Goal: Transaction & Acquisition: Purchase product/service

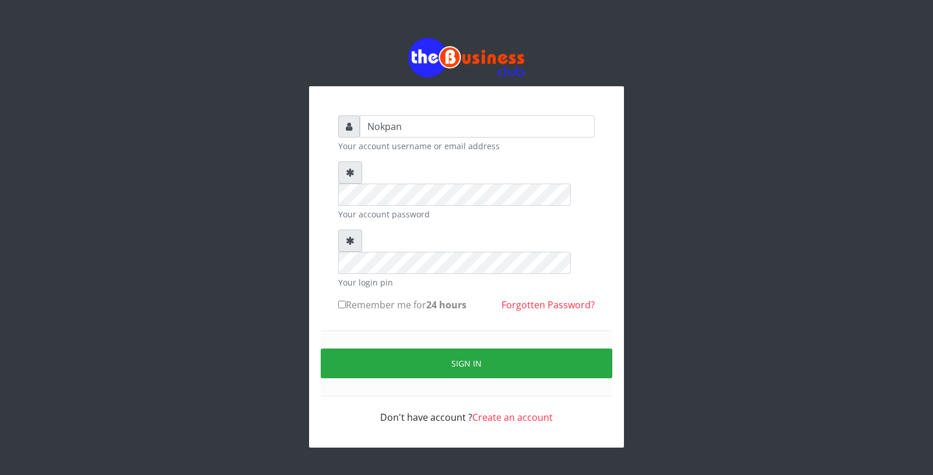
click at [394, 298] on label "Remember me for 24 hours" at bounding box center [402, 305] width 128 height 14
click at [346, 301] on input "Remember me for 24 hours" at bounding box center [342, 305] width 8 height 8
checkbox input "true"
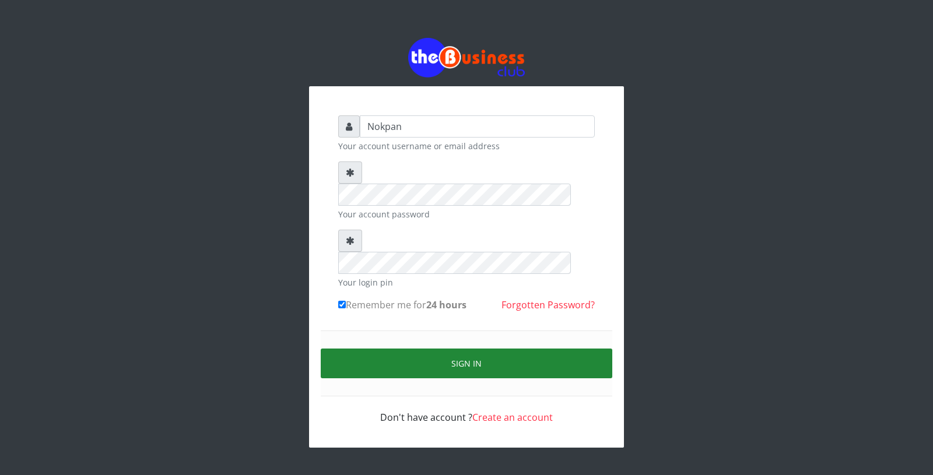
click at [421, 349] on button "Sign in" at bounding box center [467, 364] width 292 height 30
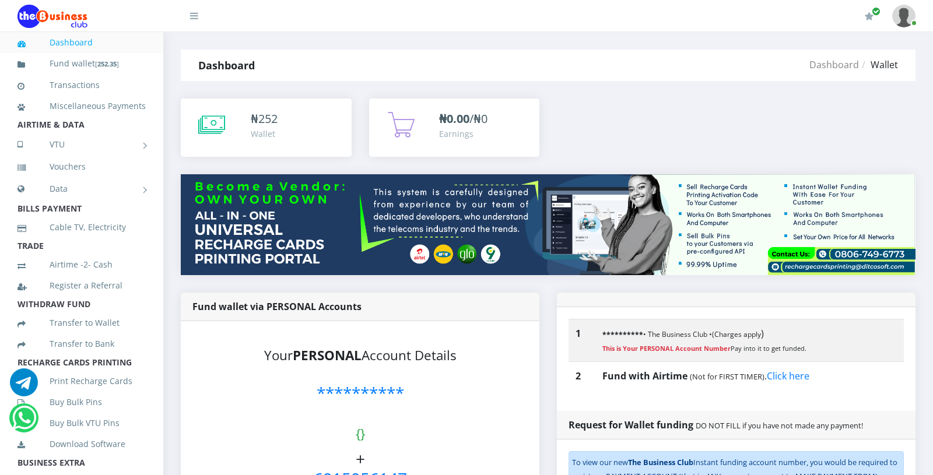
click at [69, 47] on link "Dashboard" at bounding box center [81, 42] width 128 height 27
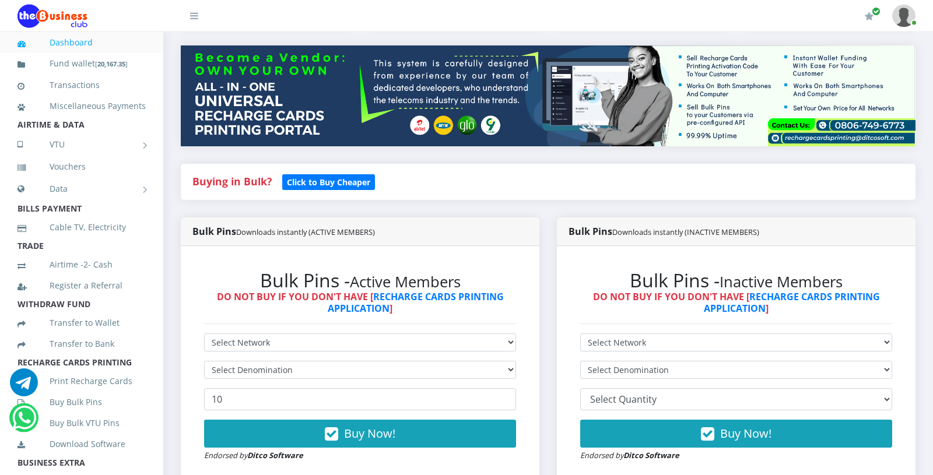
scroll to position [131, 0]
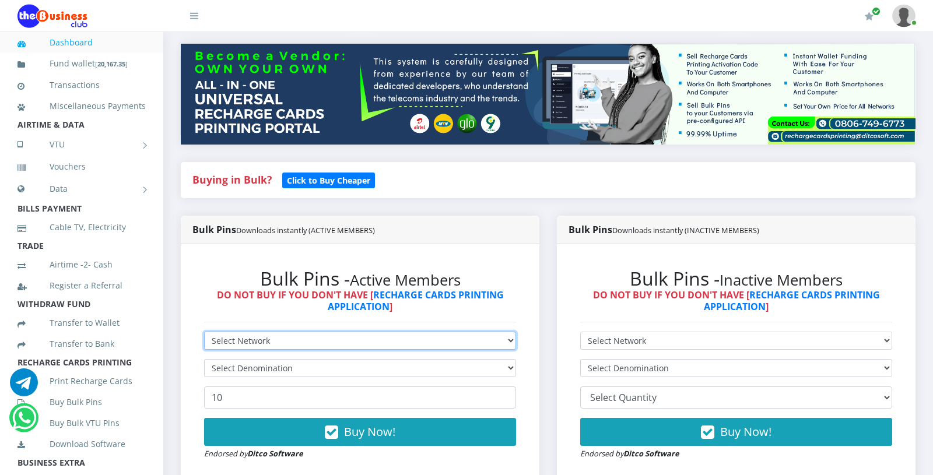
click at [204, 332] on select "Select Network MTN Globacom 9Mobile Airtel" at bounding box center [360, 341] width 312 height 18
select select "MTN"
click option "MTN" at bounding box center [0, 0] width 0 height 0
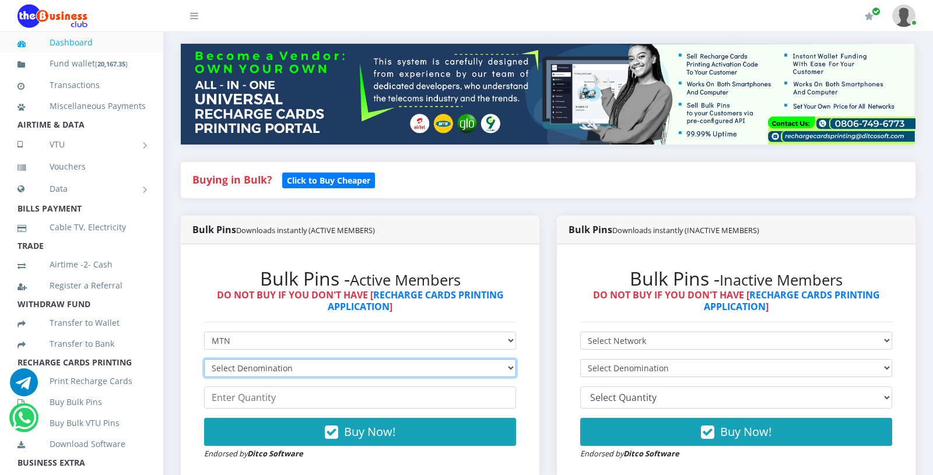
click at [204, 359] on select "Select Denomination MTN NGN100 - ₦96.99 MTN NGN200 - ₦193.98 MTN NGN400 - ₦387.…" at bounding box center [360, 368] width 312 height 18
select select "484.95-500"
click option "MTN NGN500 - ₦484.95" at bounding box center [0, 0] width 0 height 0
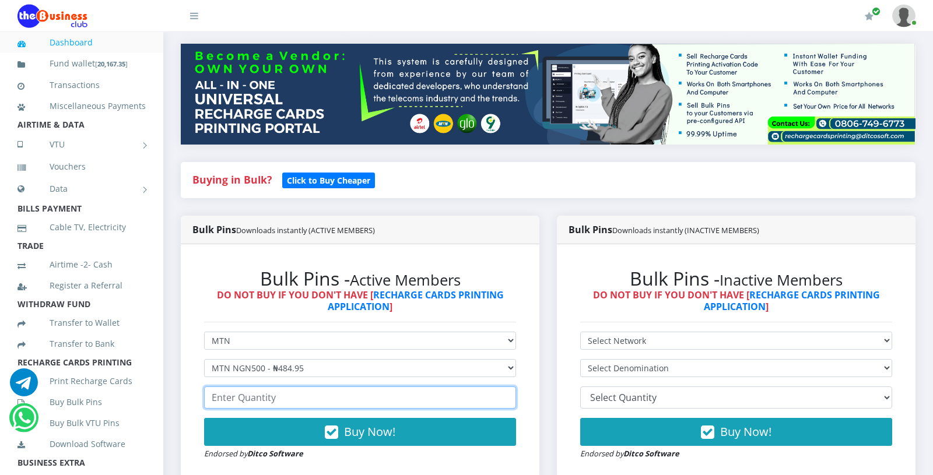
click at [274, 396] on input "number" at bounding box center [360, 398] width 312 height 22
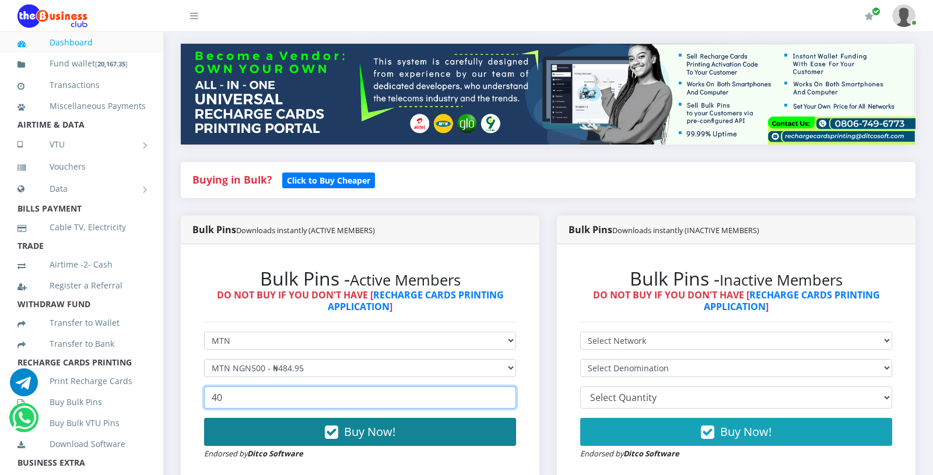
type input "40"
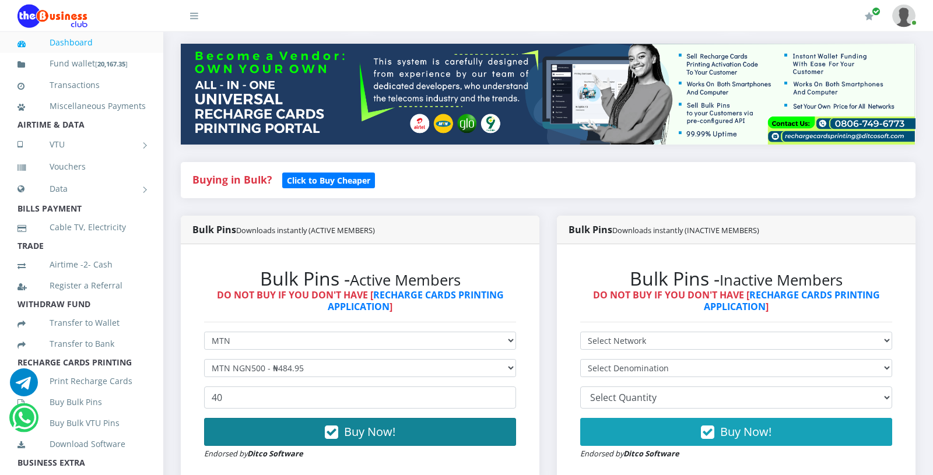
click at [289, 437] on button "Buy Now!" at bounding box center [360, 432] width 312 height 28
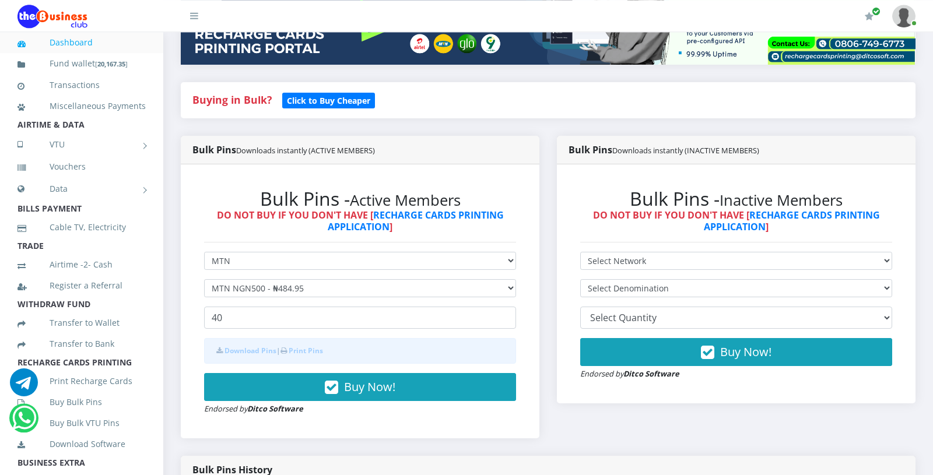
scroll to position [214, 0]
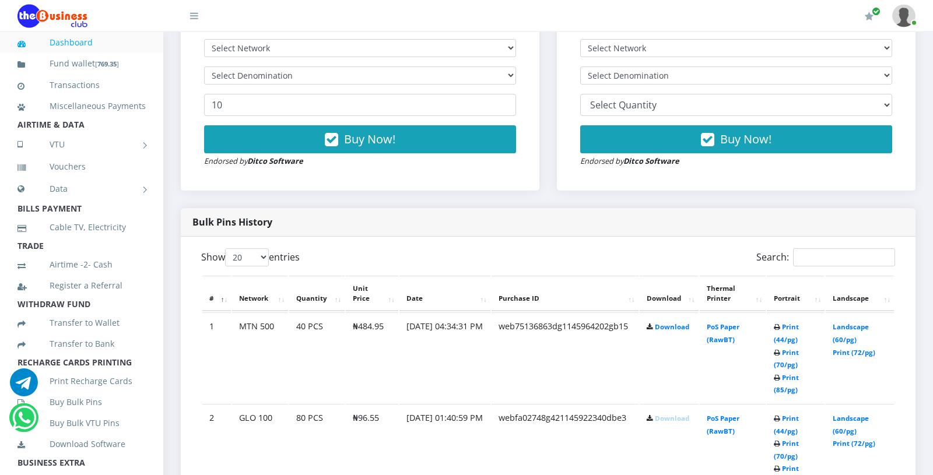
scroll to position [424, 0]
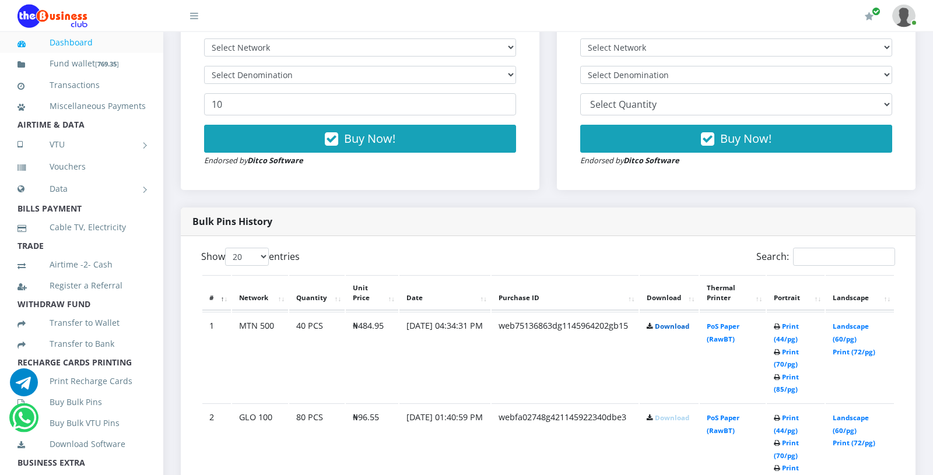
click at [681, 325] on link "Download" at bounding box center [672, 326] width 34 height 9
